Goal: Task Accomplishment & Management: Manage account settings

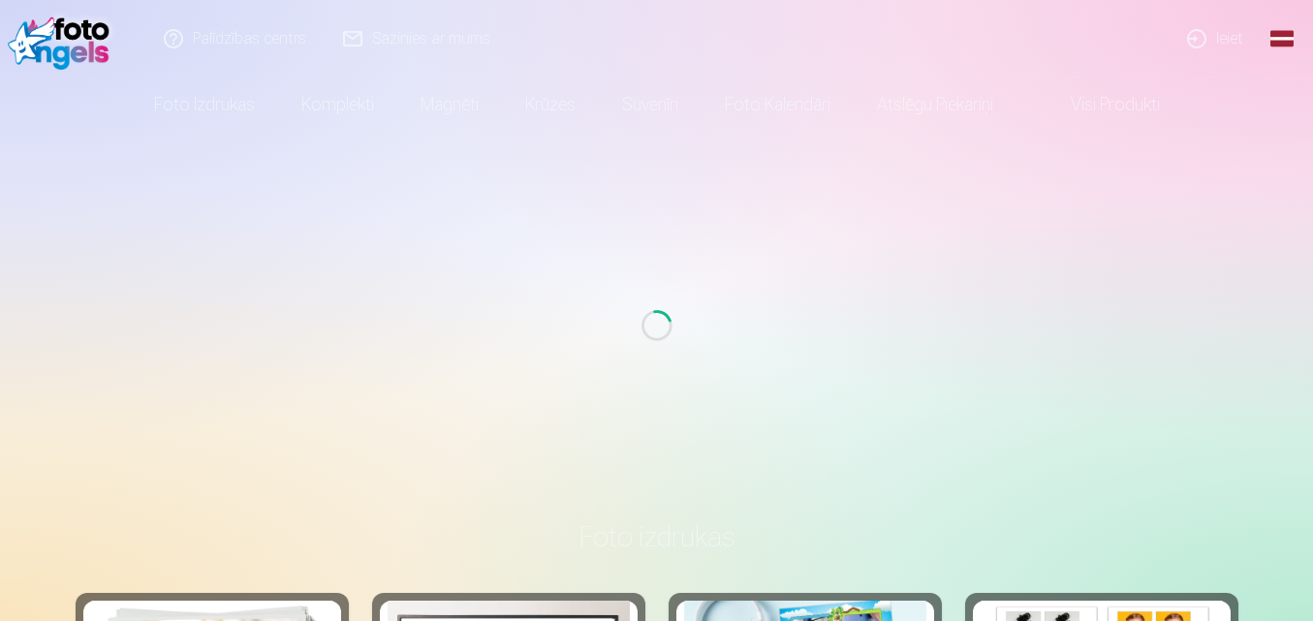
click at [1225, 34] on link "Ieiet" at bounding box center [1216, 39] width 93 height 78
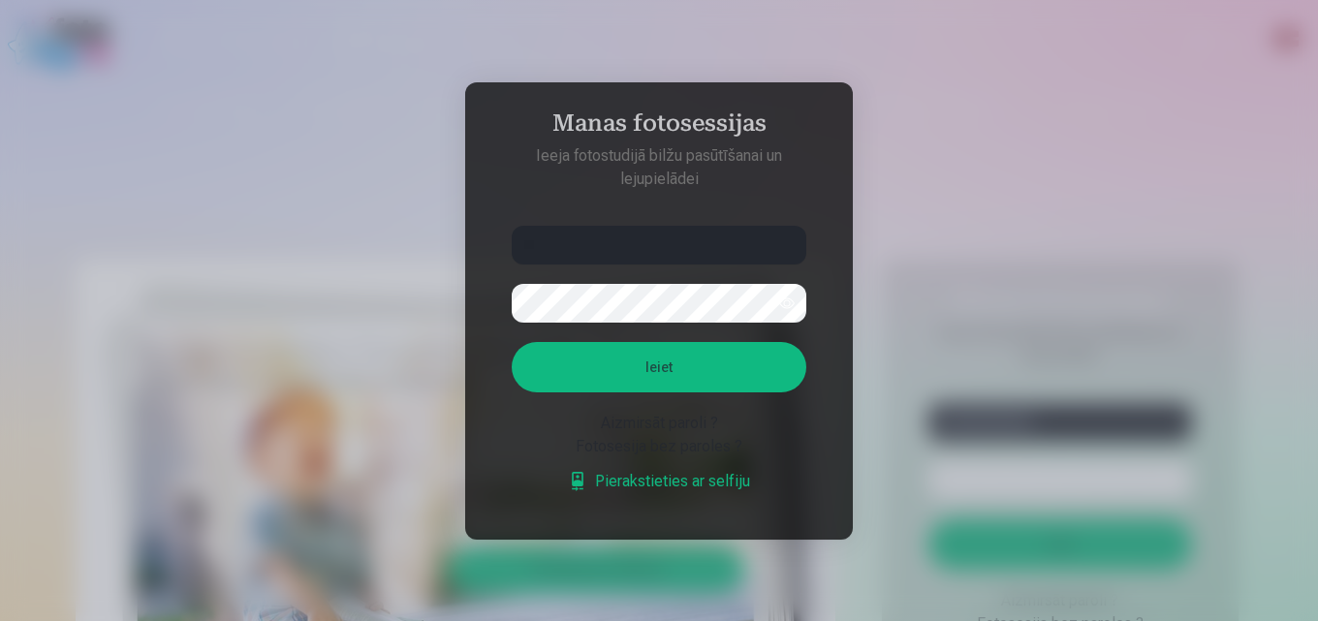
type input "*"
type input "**********"
click at [696, 369] on button "Ieiet" at bounding box center [659, 367] width 295 height 50
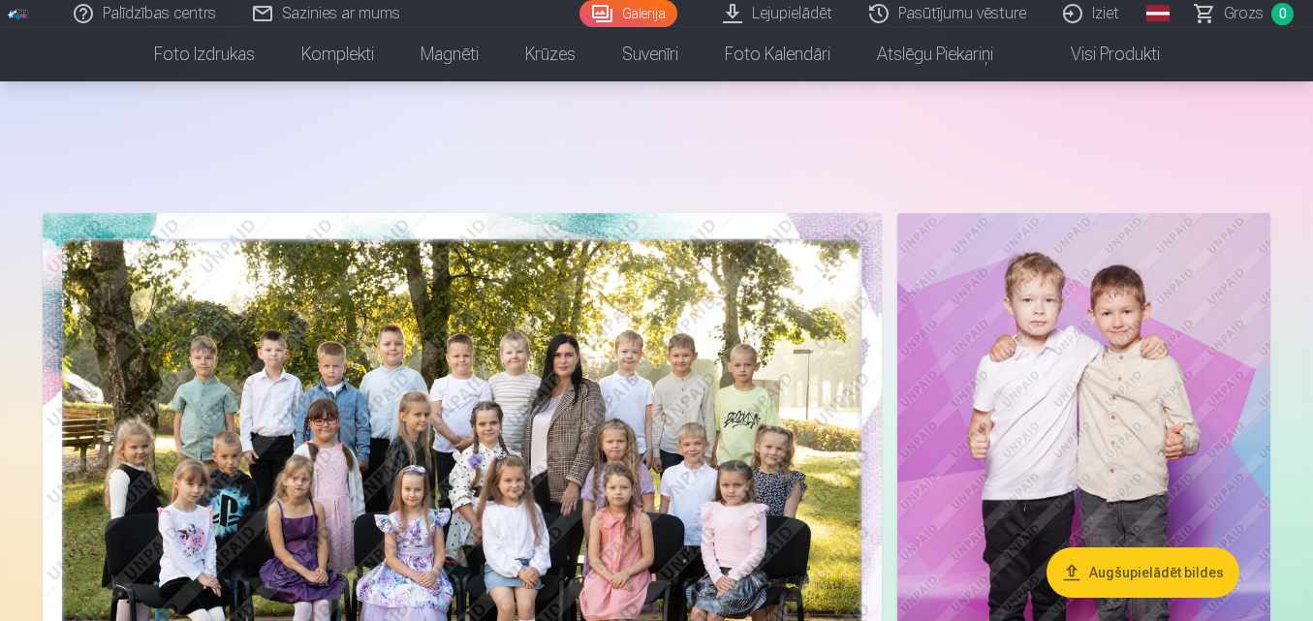
scroll to position [194, 0]
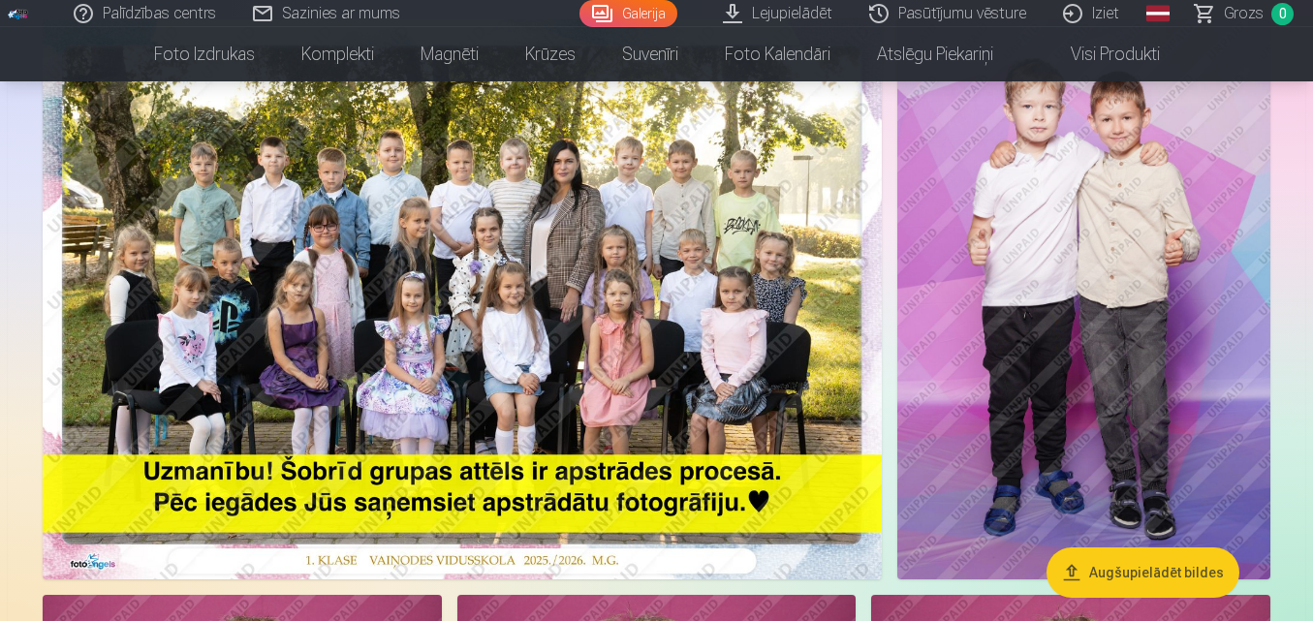
click at [475, 280] on img at bounding box center [462, 299] width 839 height 560
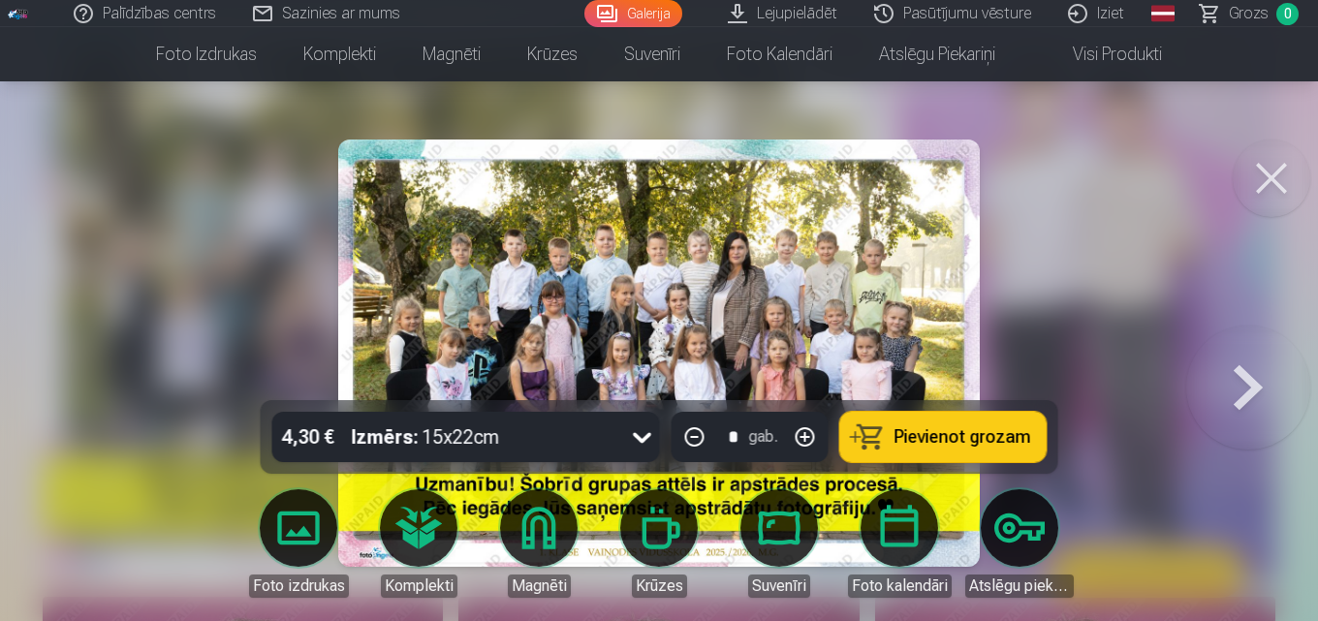
click at [1279, 178] on button at bounding box center [1272, 179] width 78 height 78
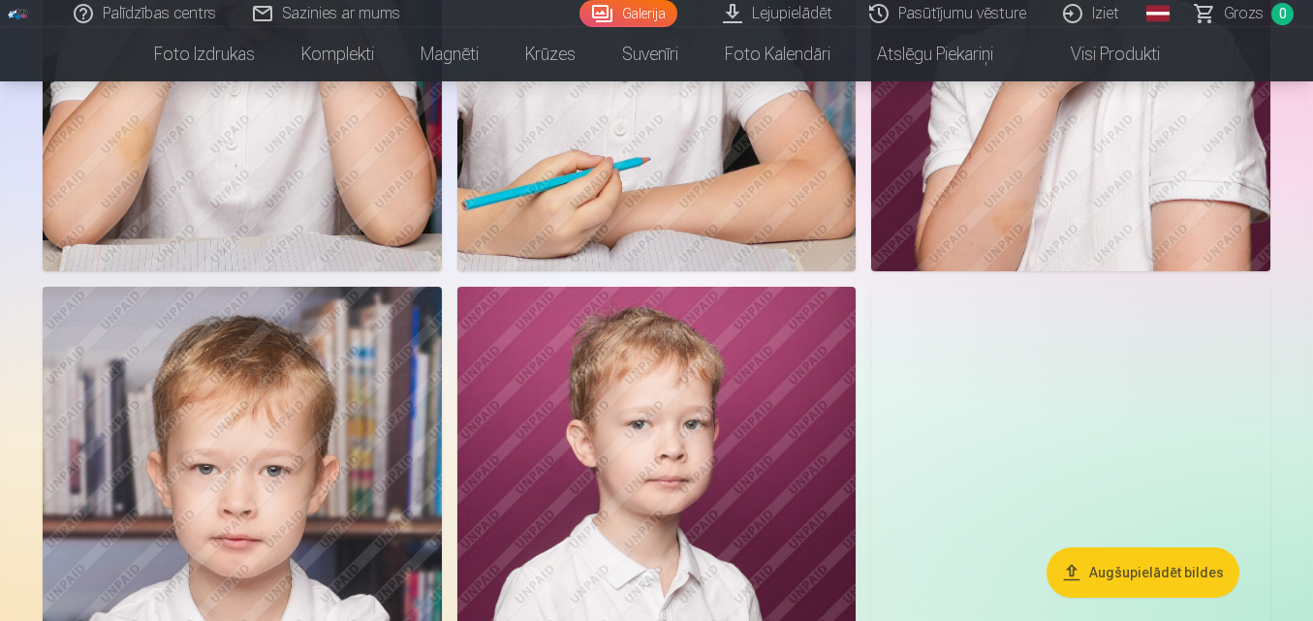
scroll to position [4652, 0]
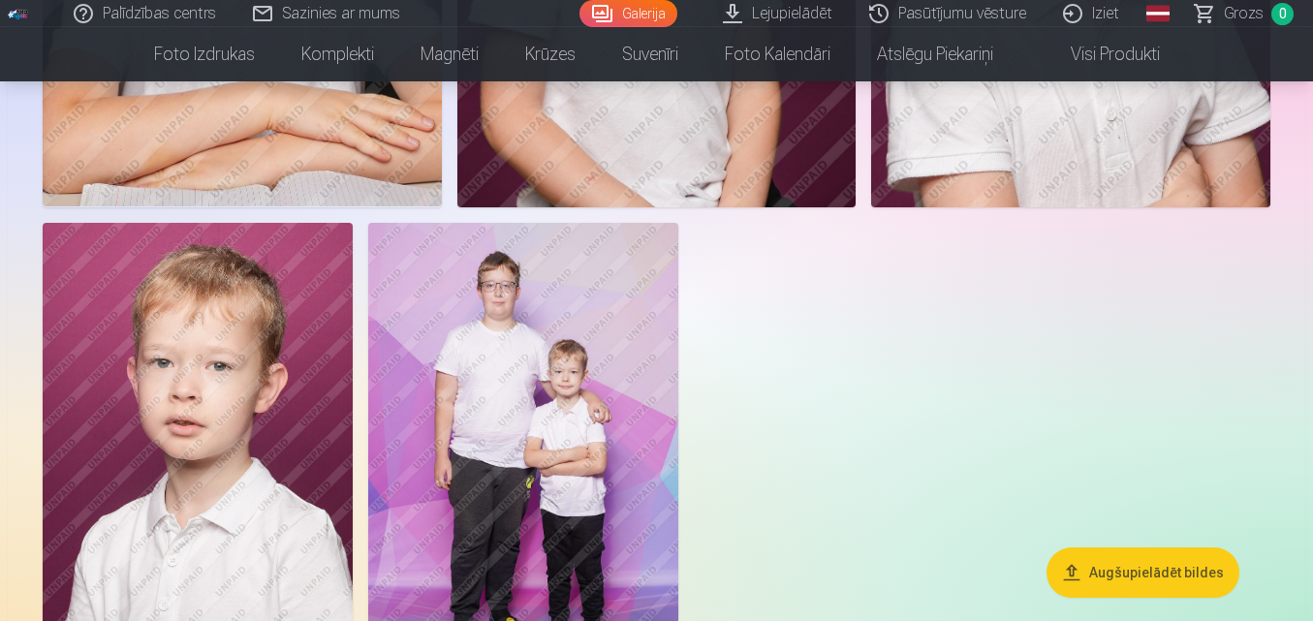
click at [625, 398] on img at bounding box center [523, 455] width 310 height 465
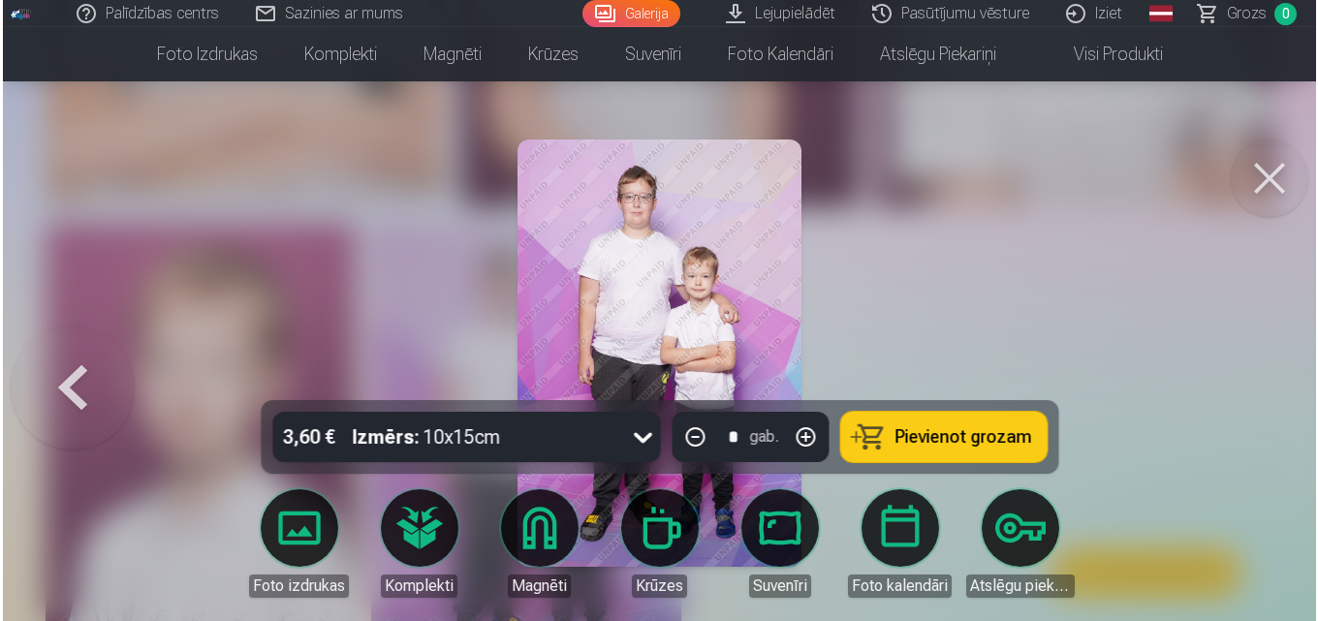
scroll to position [4668, 0]
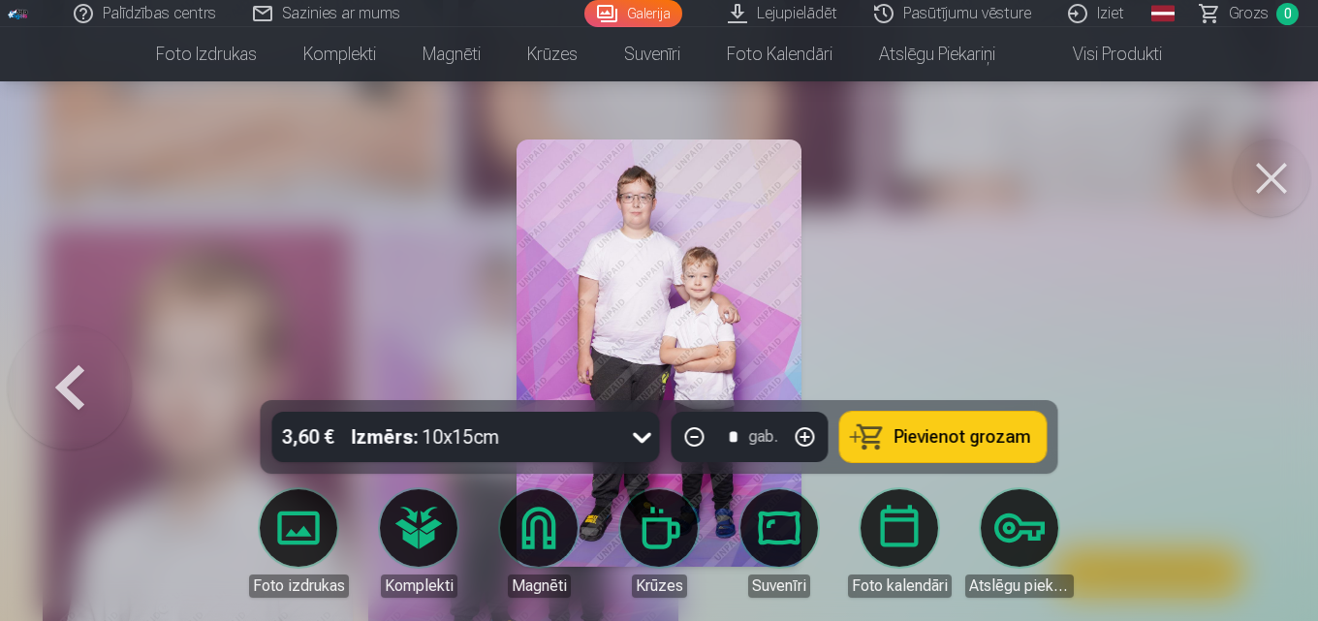
click at [1277, 174] on button at bounding box center [1272, 179] width 78 height 78
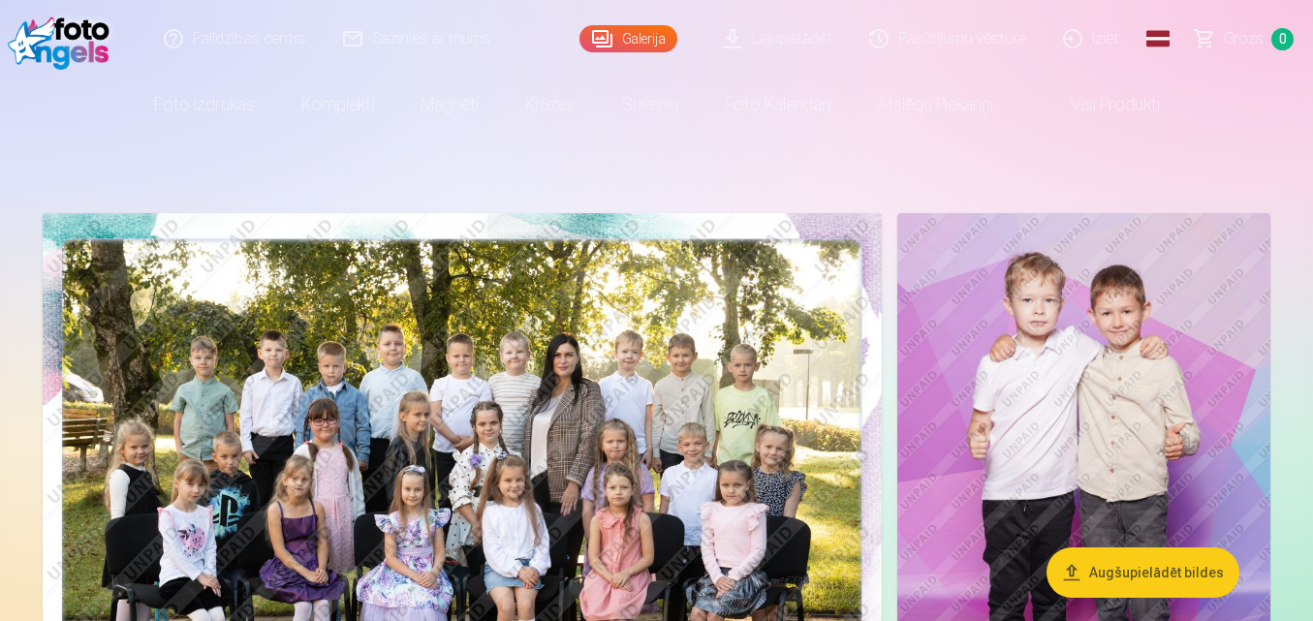
click at [1080, 43] on link "Iziet" at bounding box center [1092, 39] width 93 height 78
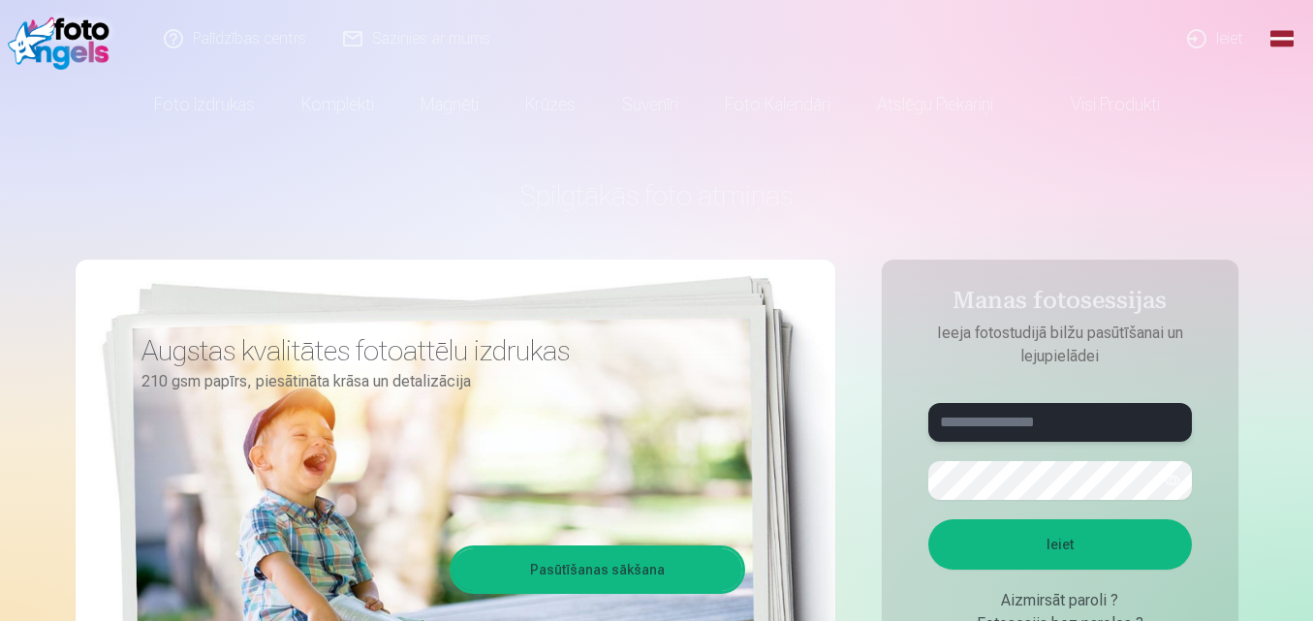
click at [1030, 432] on input "text" at bounding box center [1060, 422] width 264 height 39
type input "**********"
click at [1020, 549] on button "Ieiet" at bounding box center [1060, 544] width 264 height 50
click at [1173, 483] on button "button" at bounding box center [1172, 480] width 37 height 37
click at [1059, 531] on button "Ieiet" at bounding box center [1060, 544] width 264 height 50
